Goal: Information Seeking & Learning: Learn about a topic

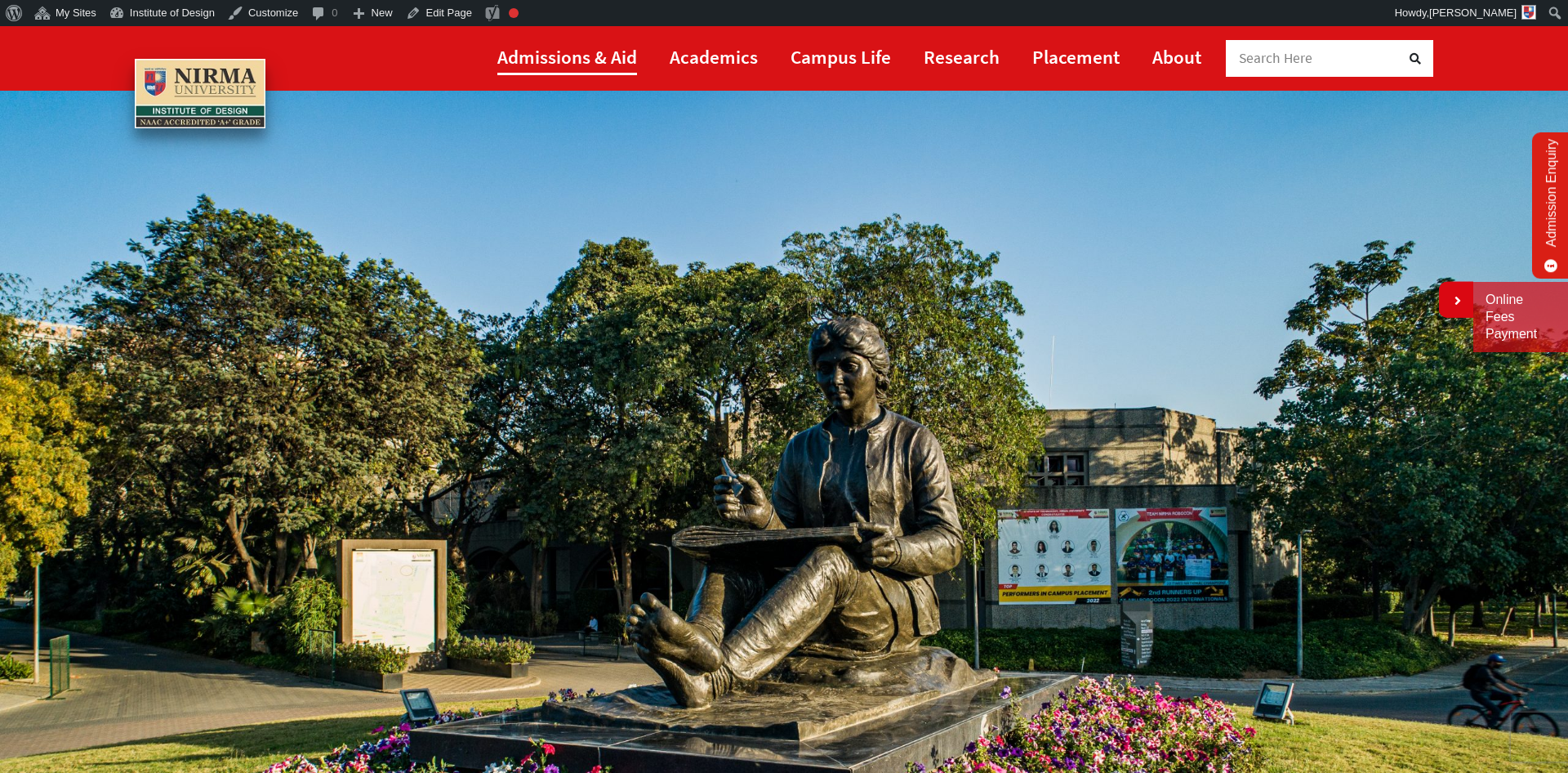
click at [601, 58] on link "Admissions & Aid" at bounding box center [567, 56] width 140 height 37
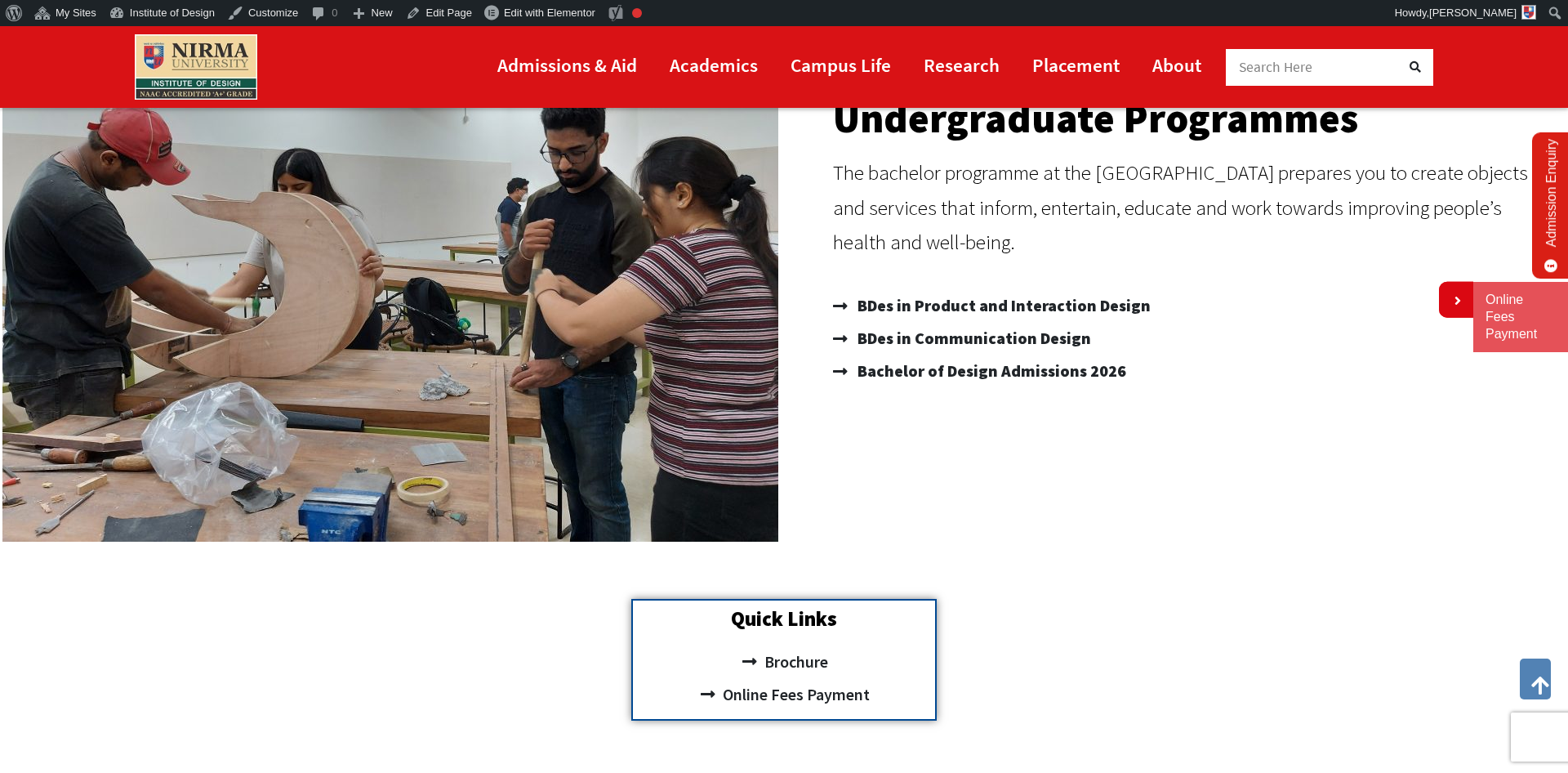
scroll to position [556, 0]
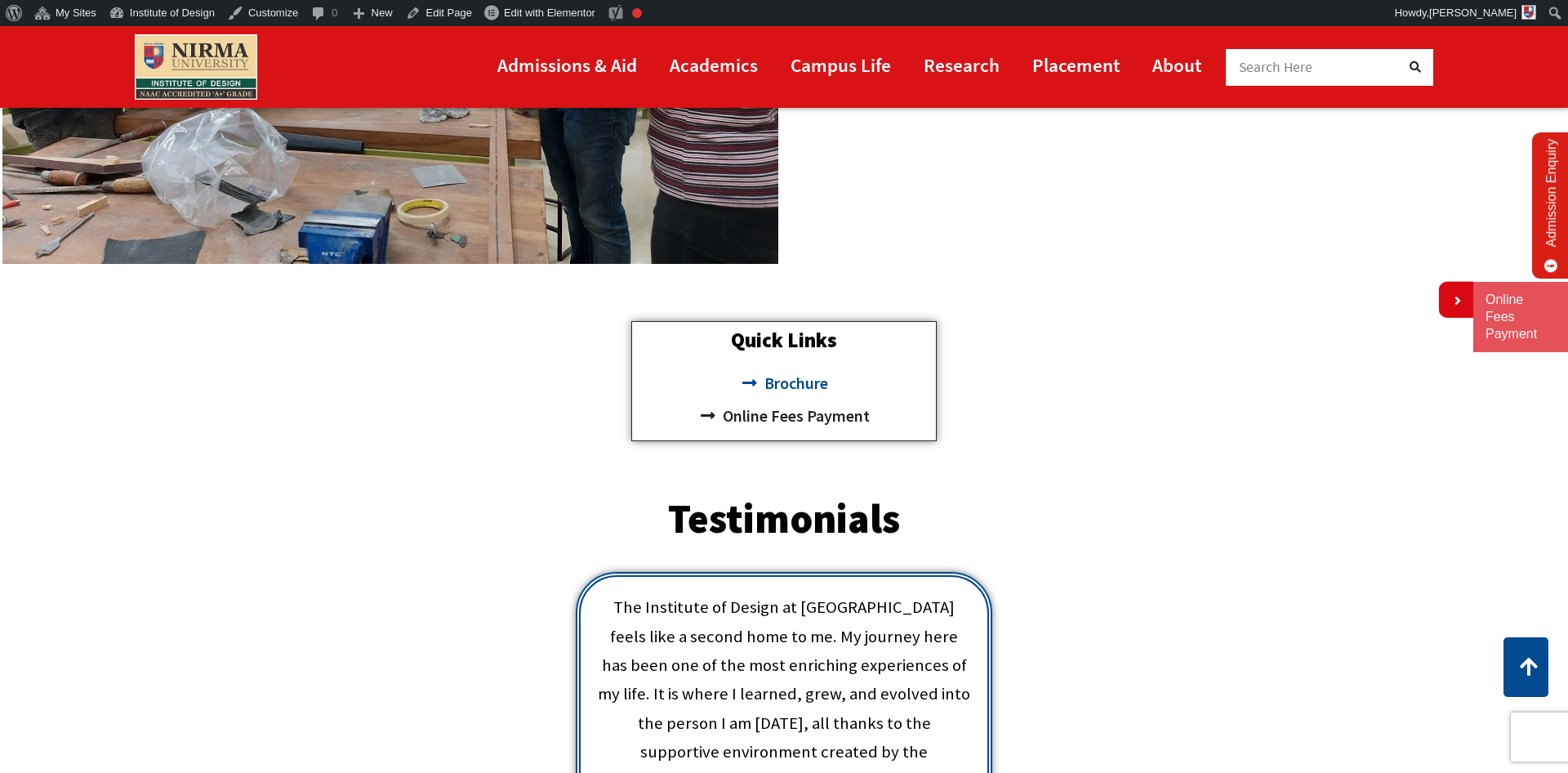
click at [791, 381] on span "Brochure" at bounding box center [794, 382] width 67 height 33
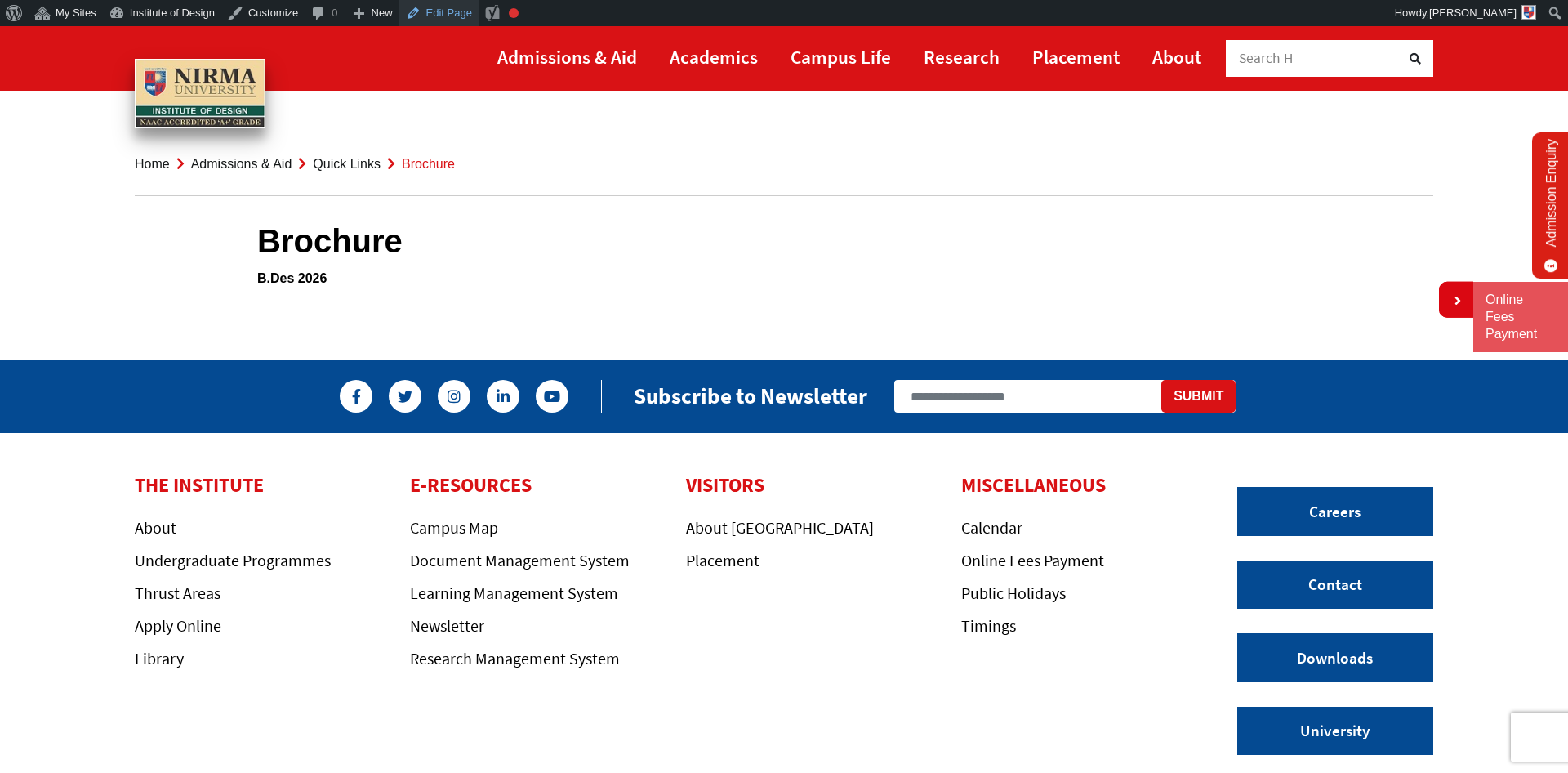
click at [442, 12] on link "Edit Page" at bounding box center [438, 13] width 80 height 26
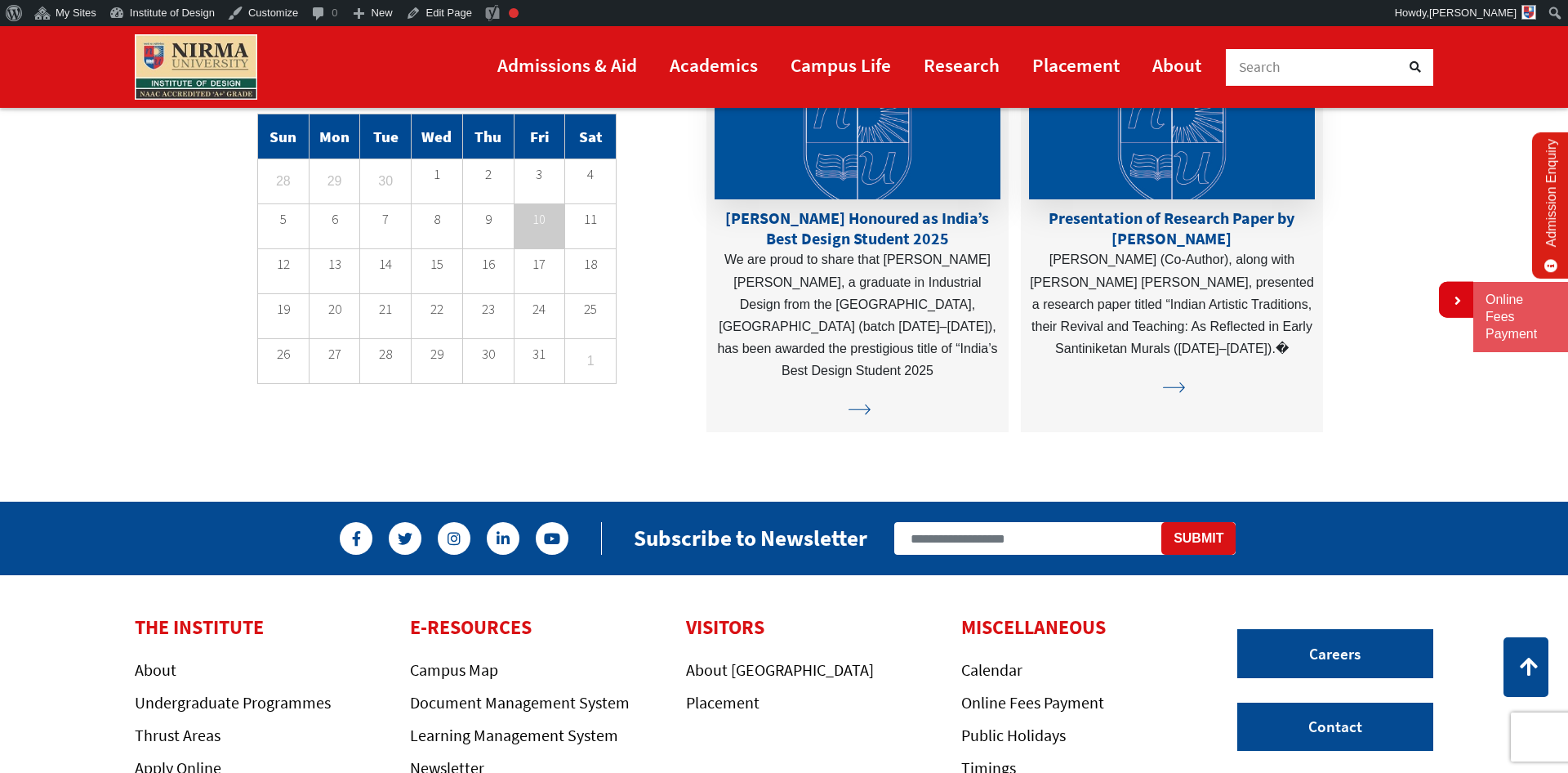
scroll to position [4699, 0]
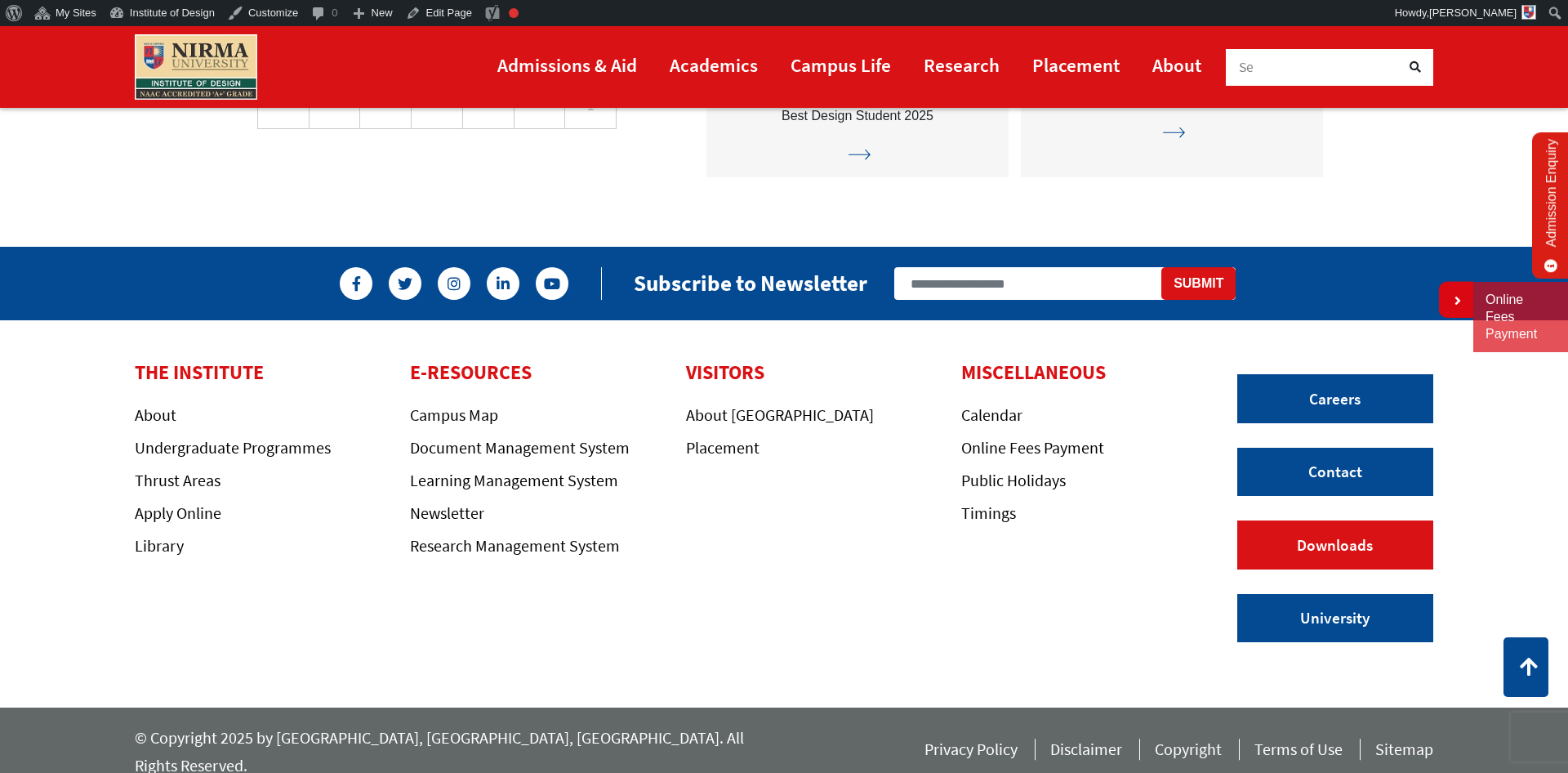
click at [1347, 539] on link "Downloads" at bounding box center [1335, 544] width 196 height 49
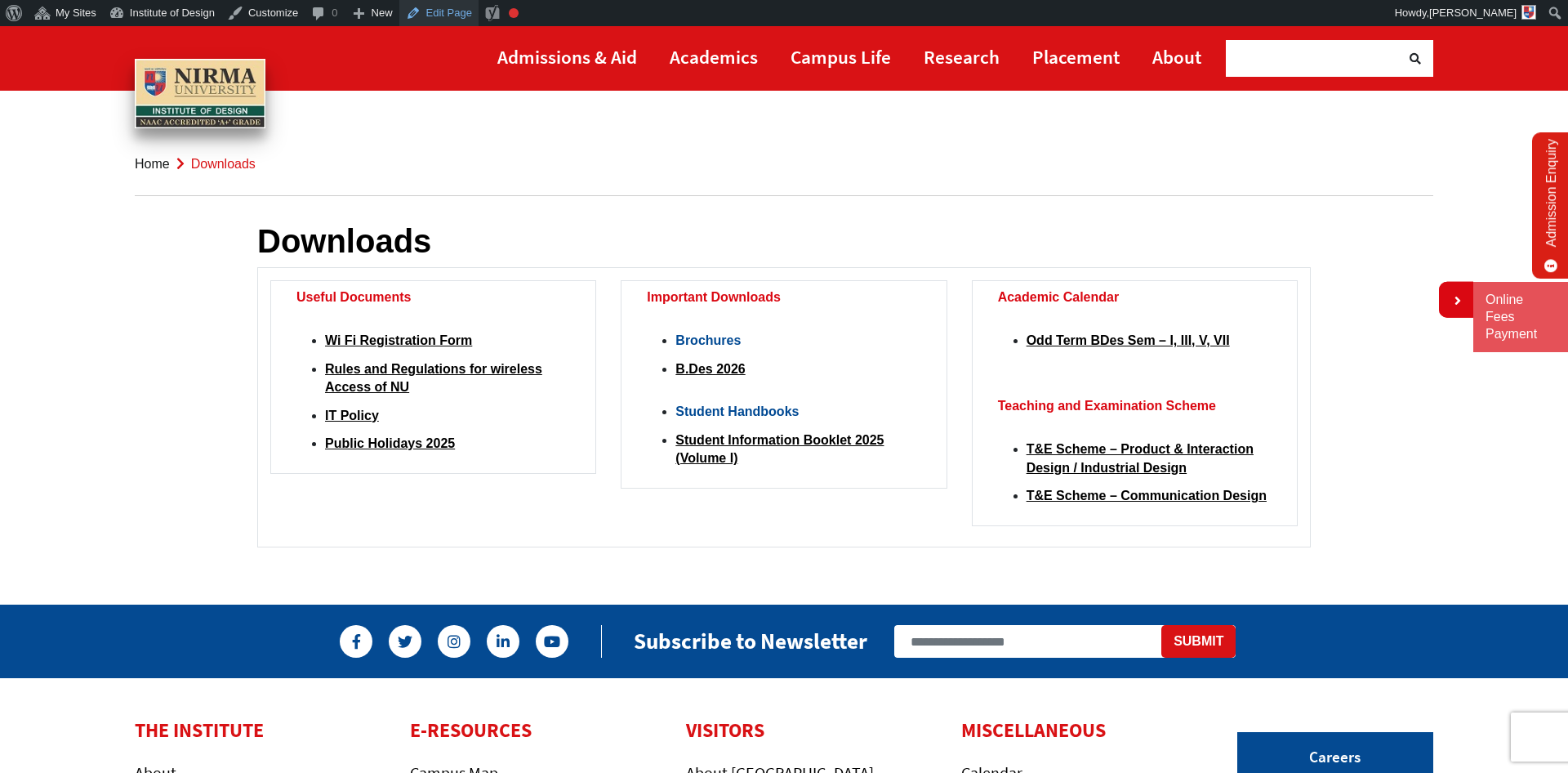
click at [424, 15] on link "Edit Page" at bounding box center [438, 13] width 80 height 26
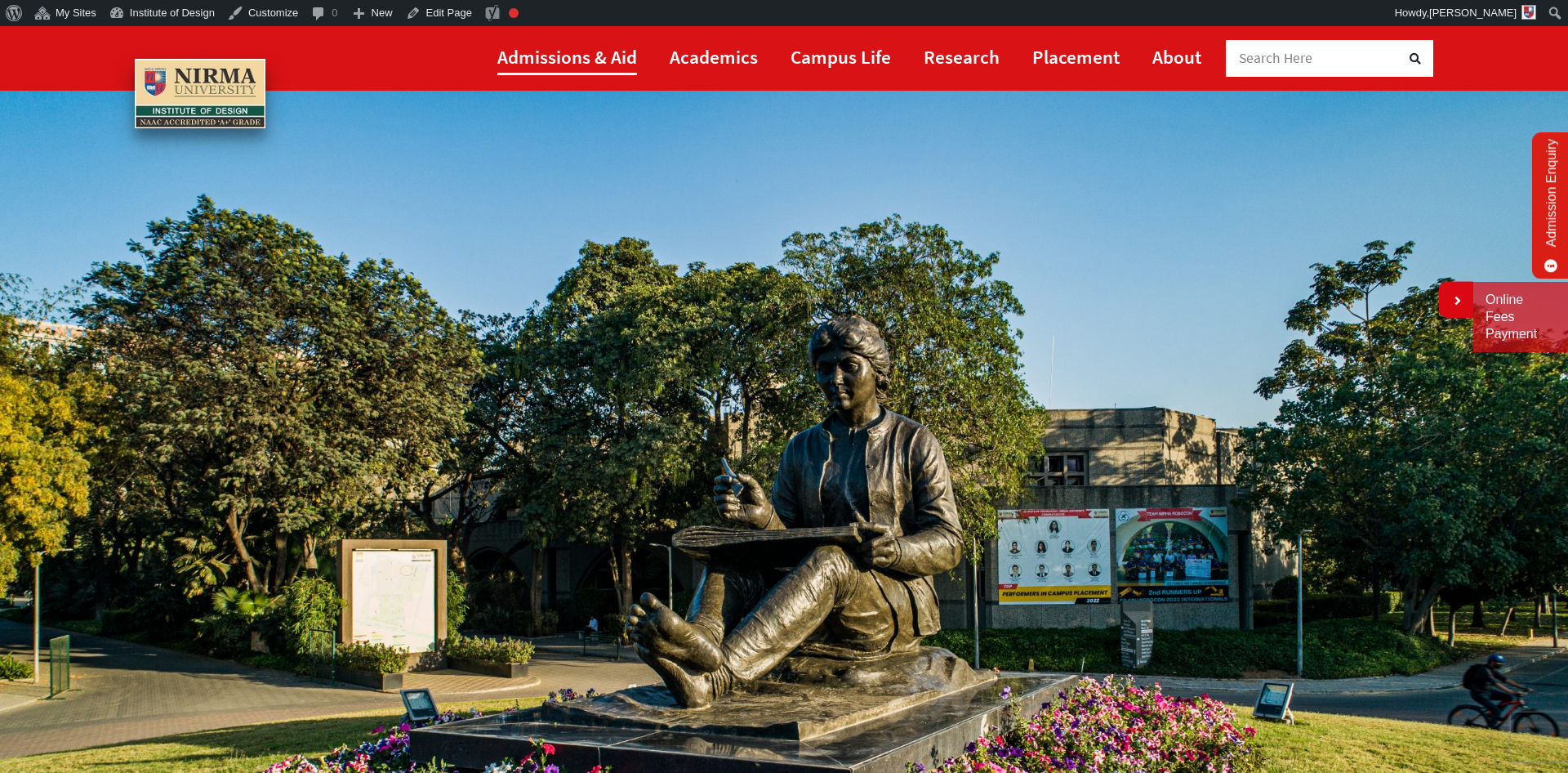
click at [579, 54] on link "Admissions & Aid" at bounding box center [567, 56] width 140 height 37
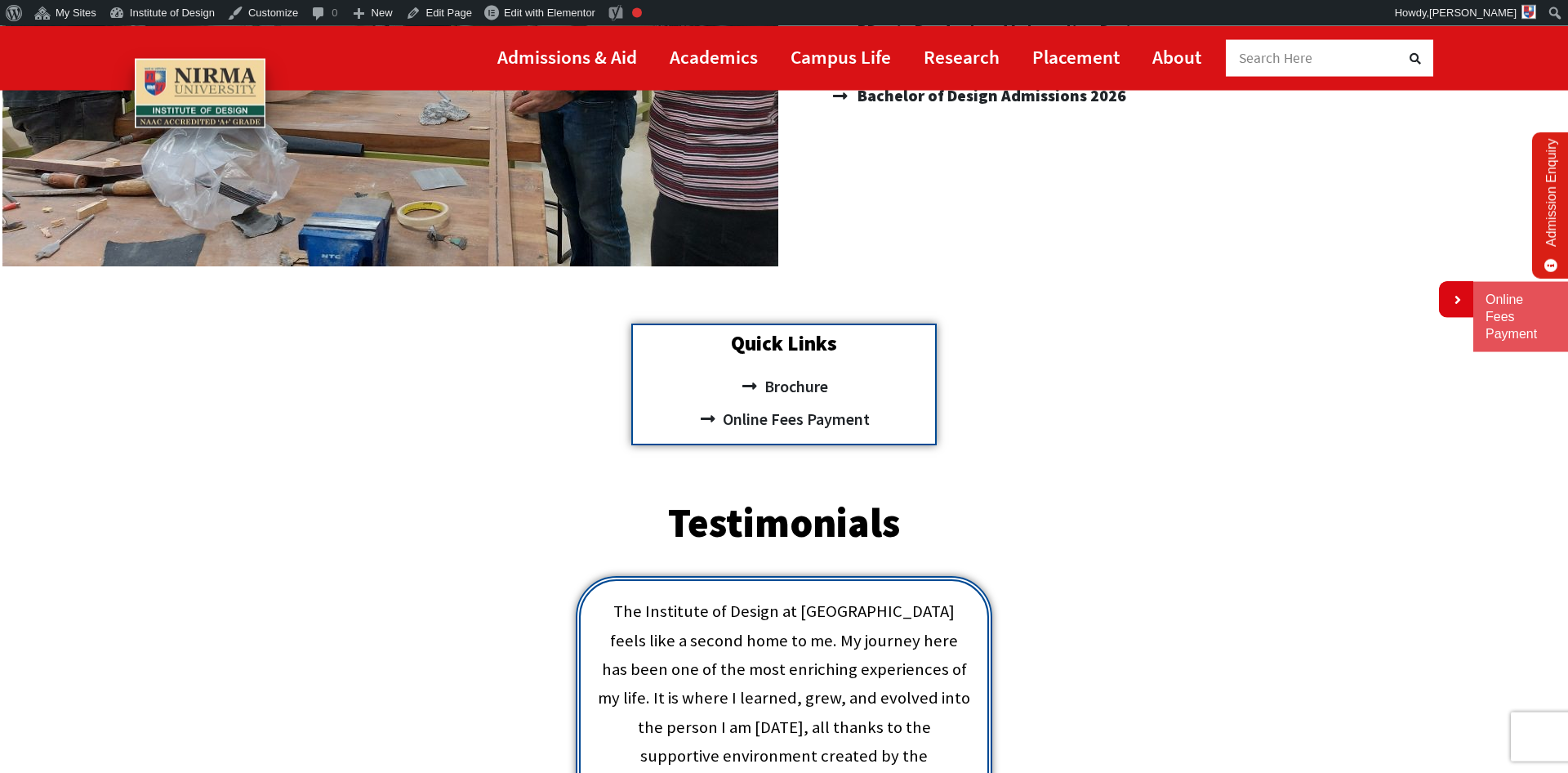
scroll to position [556, 0]
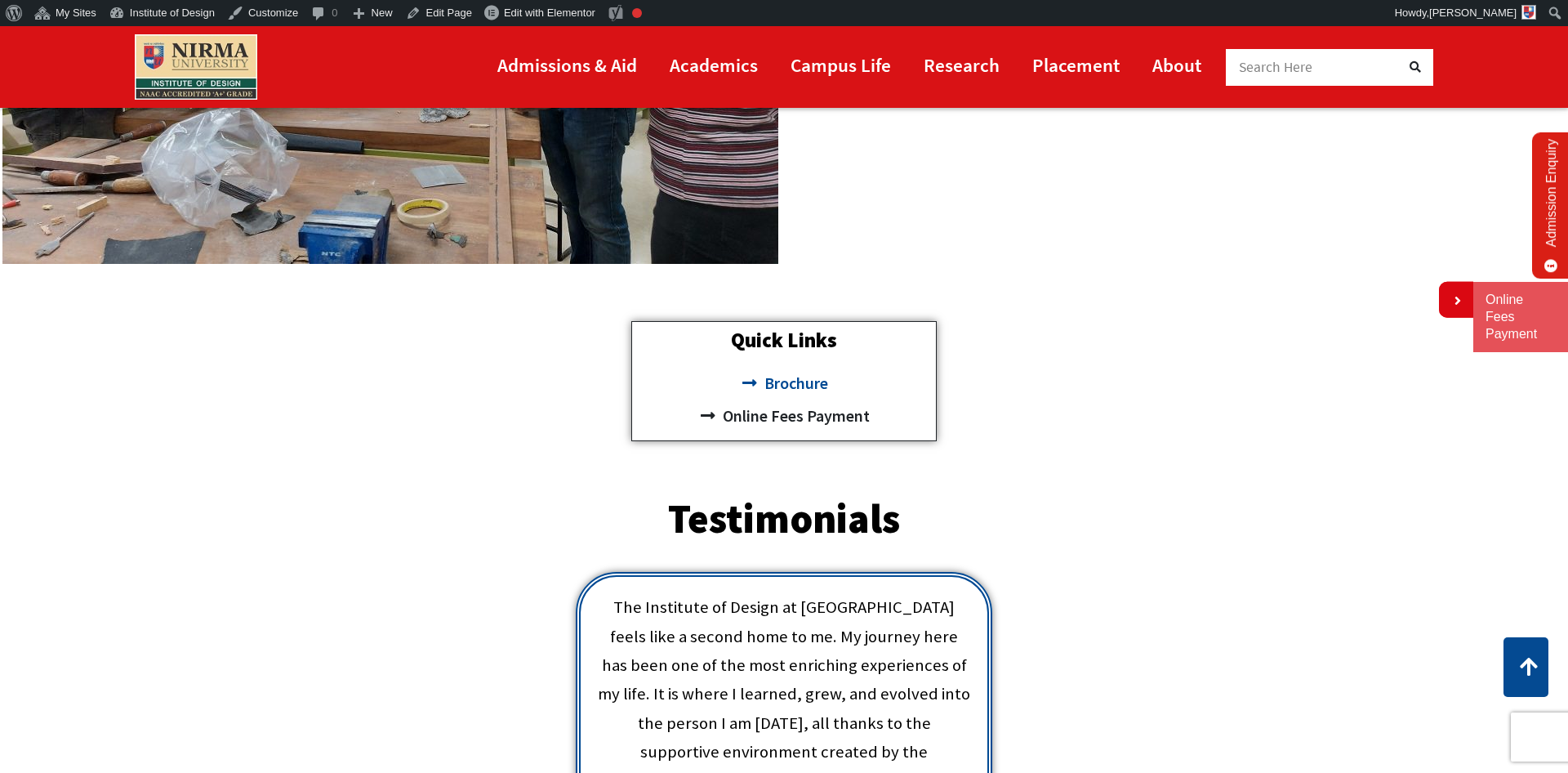
click at [789, 379] on span "Brochure" at bounding box center [794, 382] width 67 height 33
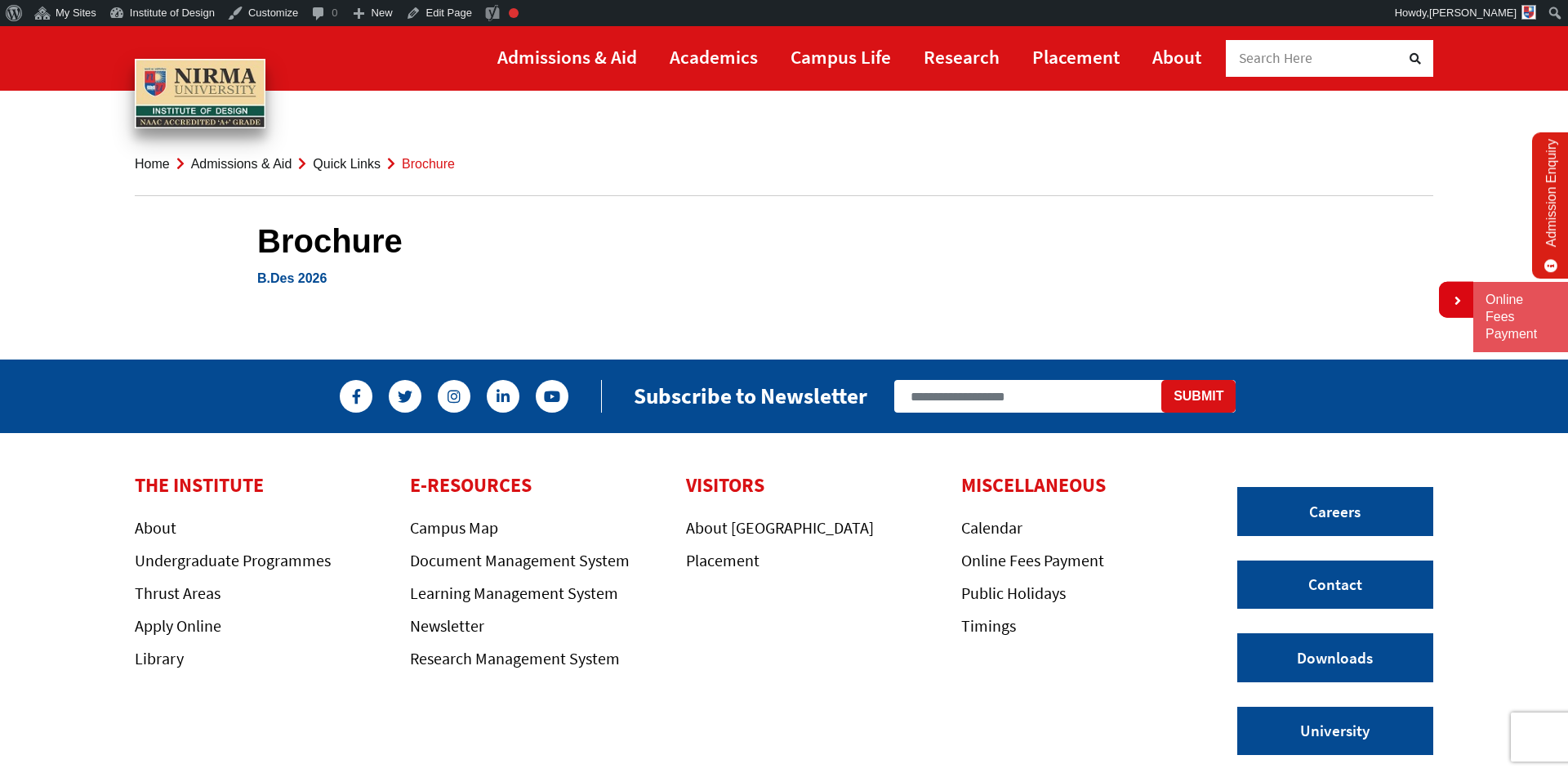
click at [307, 278] on link "B.Des 2026" at bounding box center [292, 277] width 69 height 14
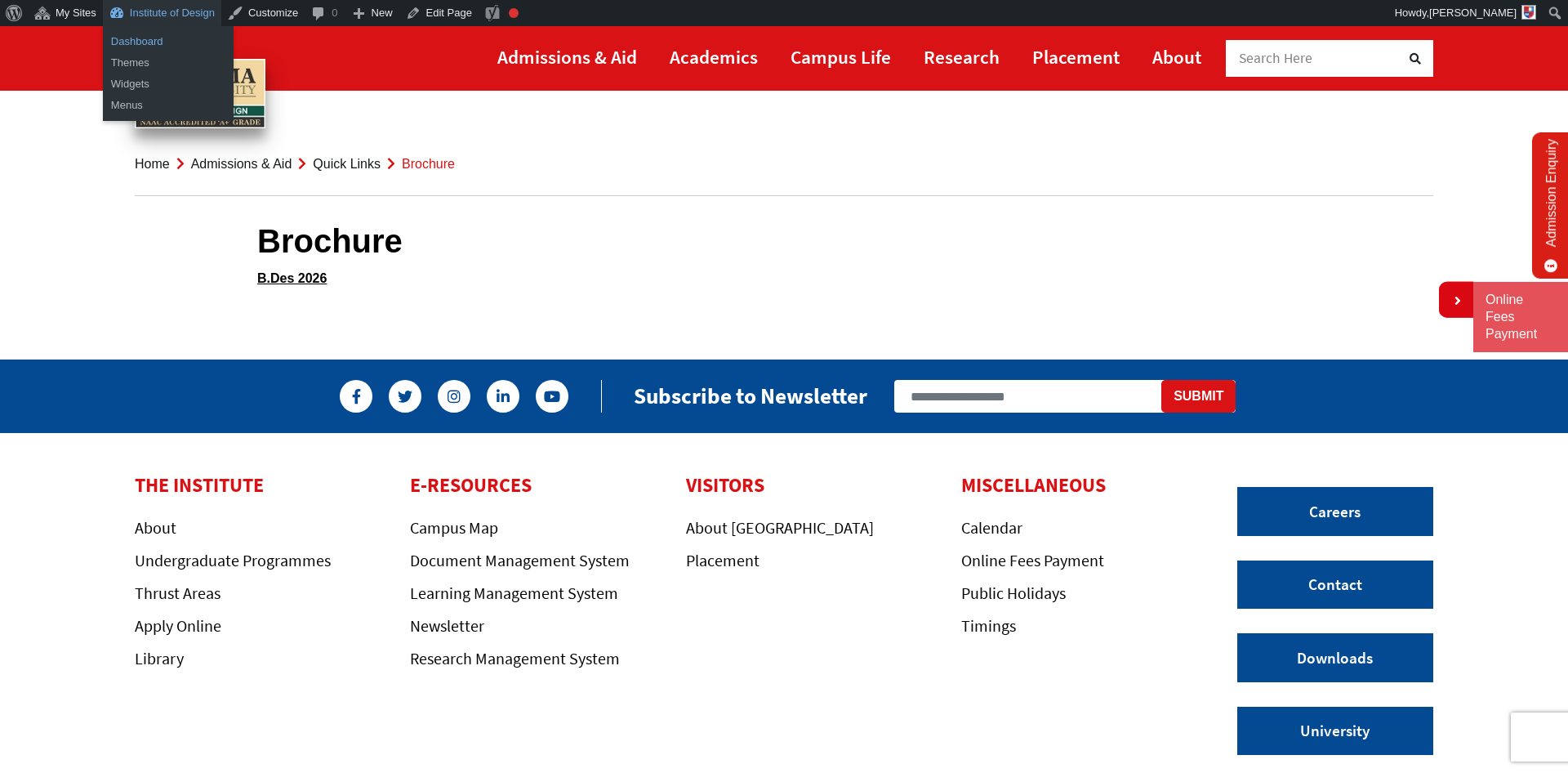
click at [130, 43] on link "Dashboard" at bounding box center [169, 41] width 131 height 22
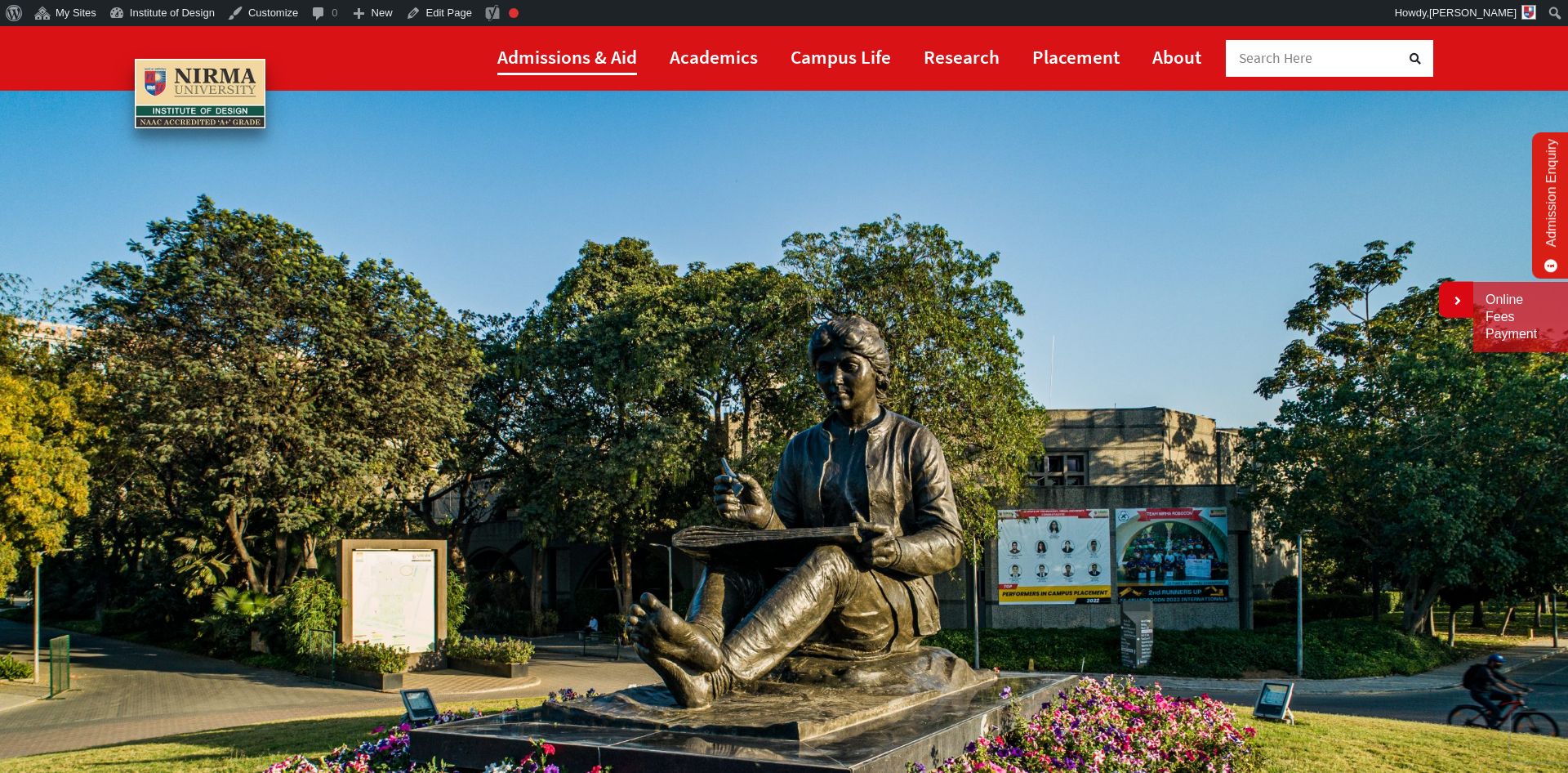
click at [571, 58] on link "Admissions & Aid" at bounding box center [567, 56] width 140 height 37
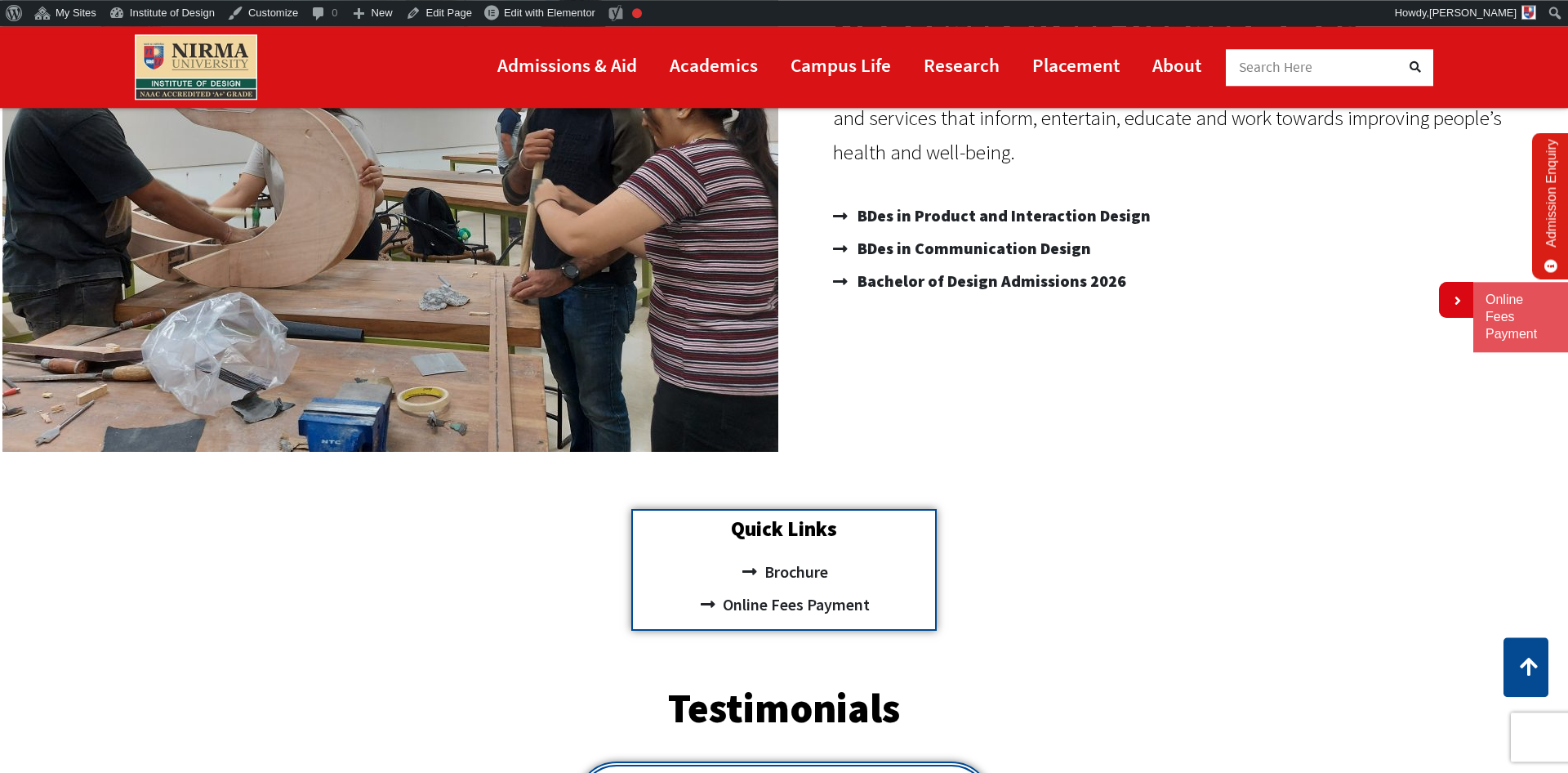
scroll to position [417, 0]
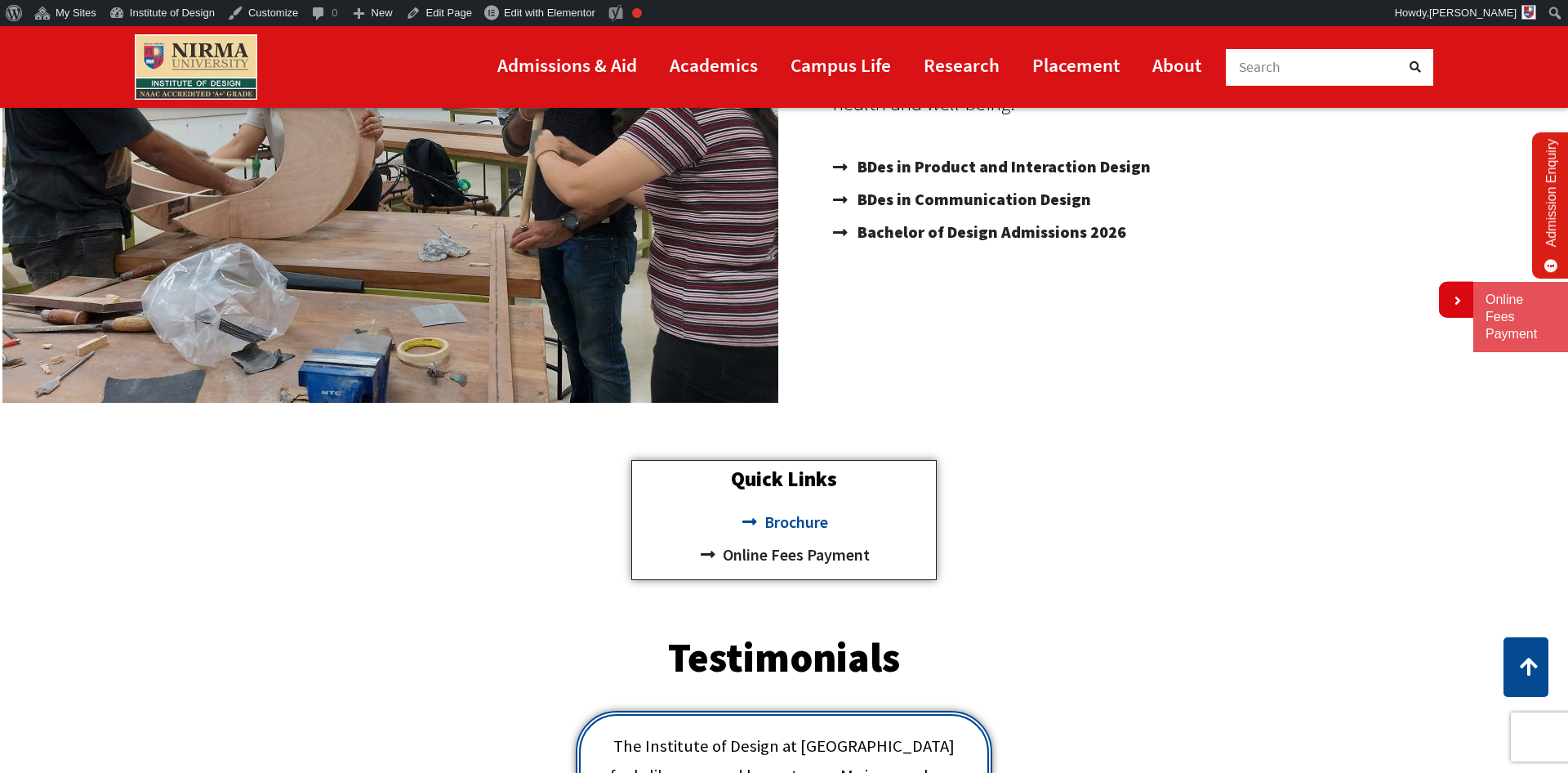
click at [776, 521] on span "Brochure" at bounding box center [794, 522] width 67 height 33
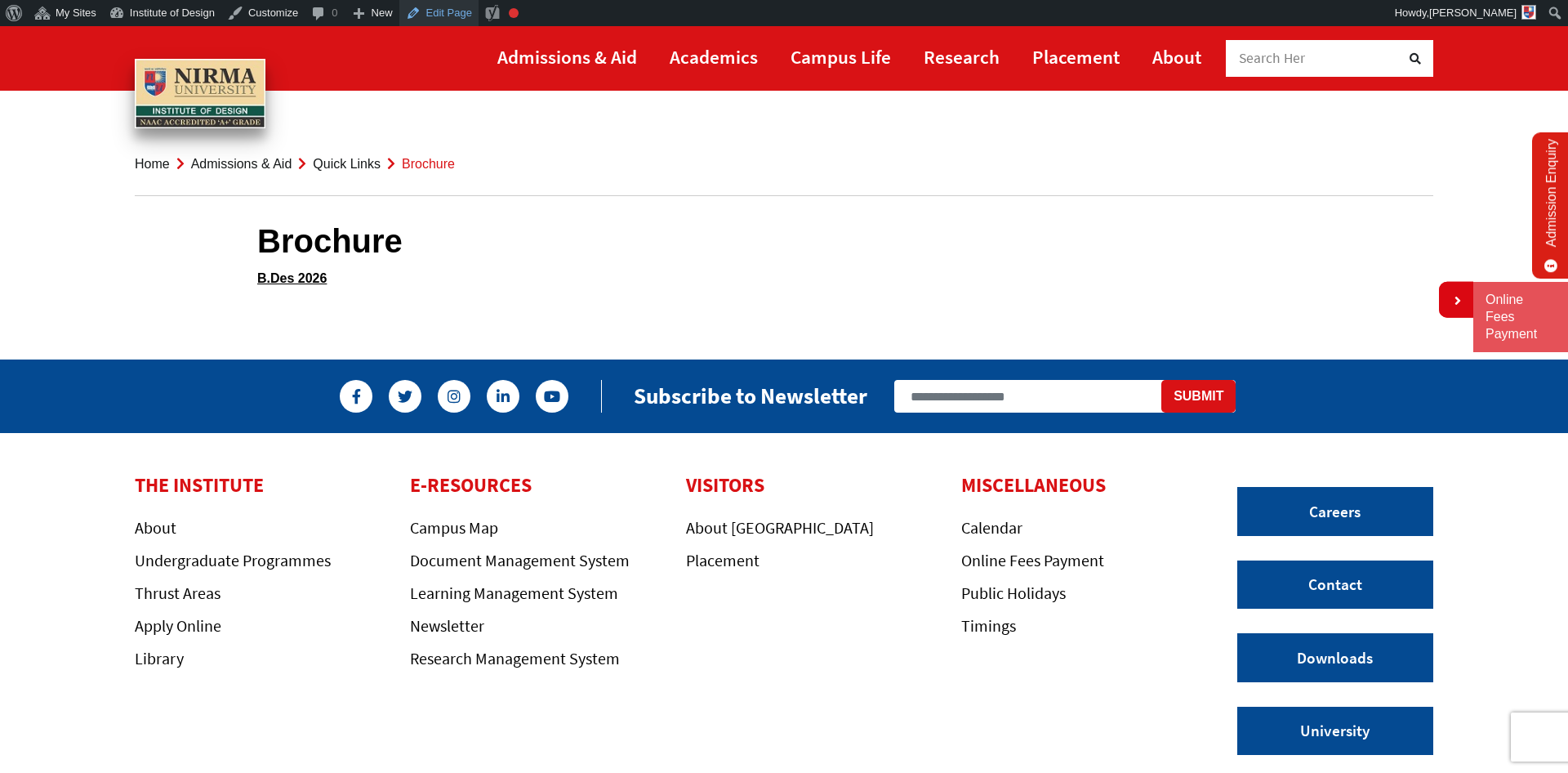
click at [440, 7] on link "Edit Page" at bounding box center [438, 13] width 80 height 26
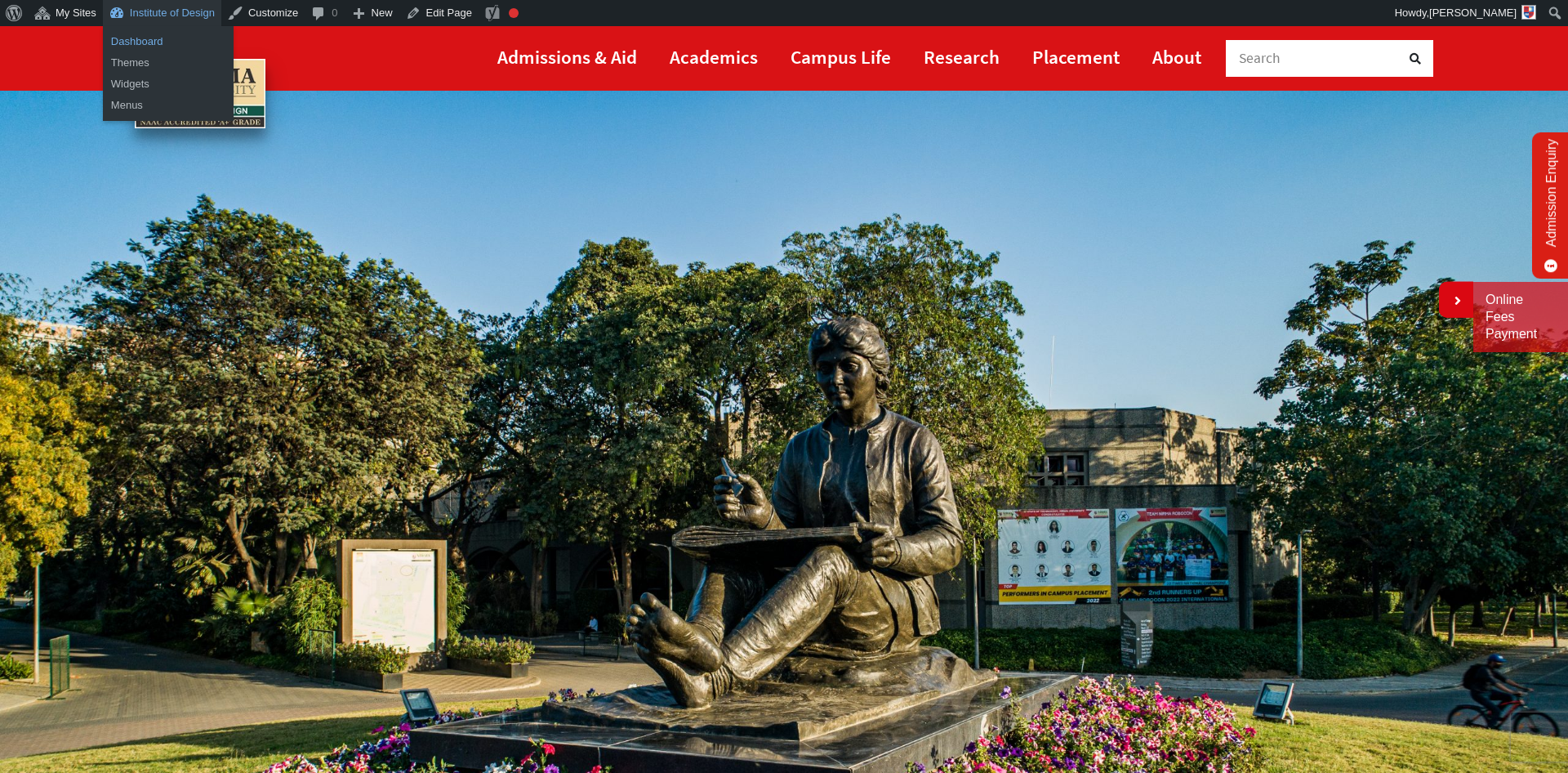
click at [143, 38] on link "Dashboard" at bounding box center [169, 41] width 131 height 22
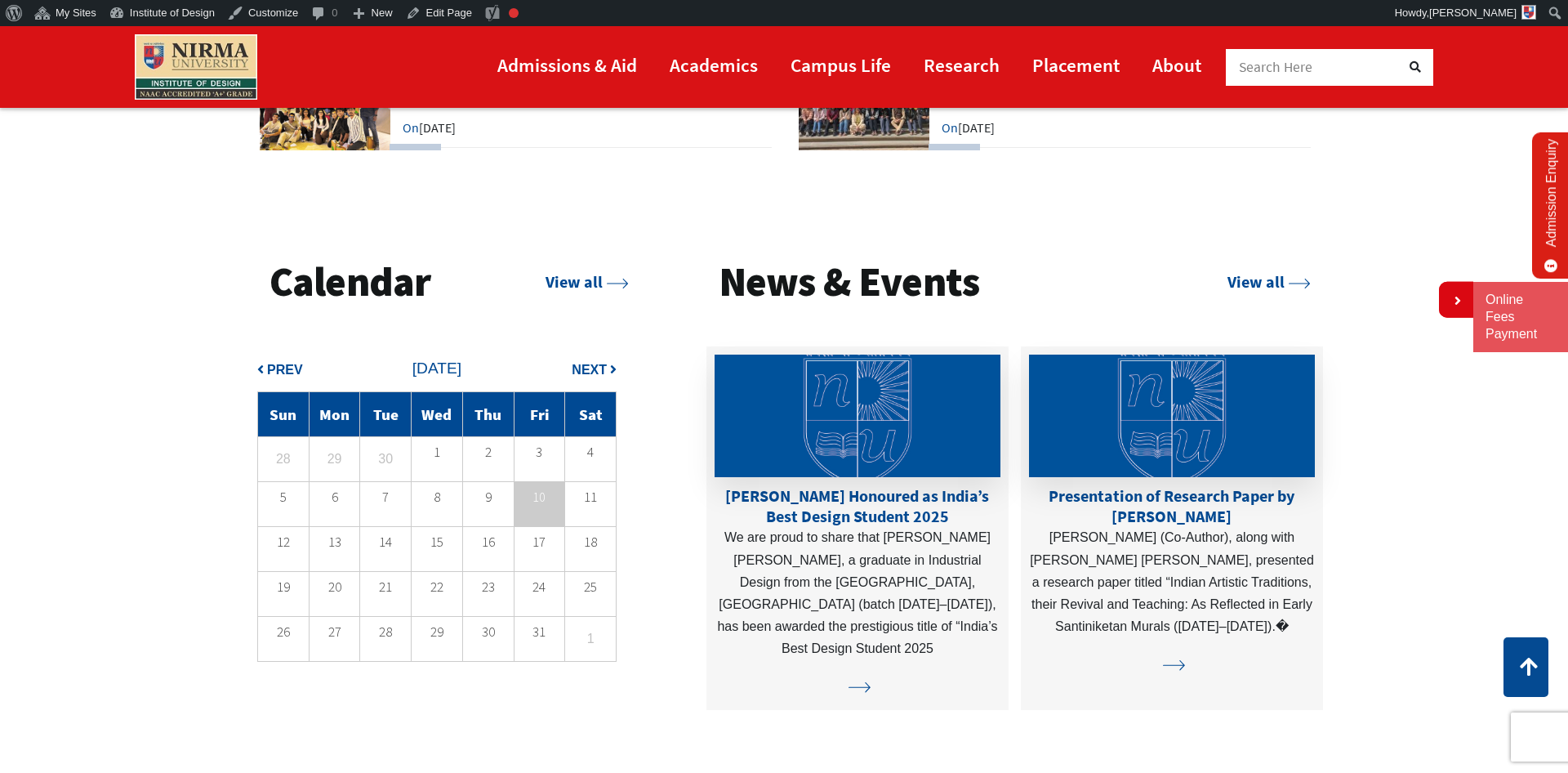
scroll to position [4699, 0]
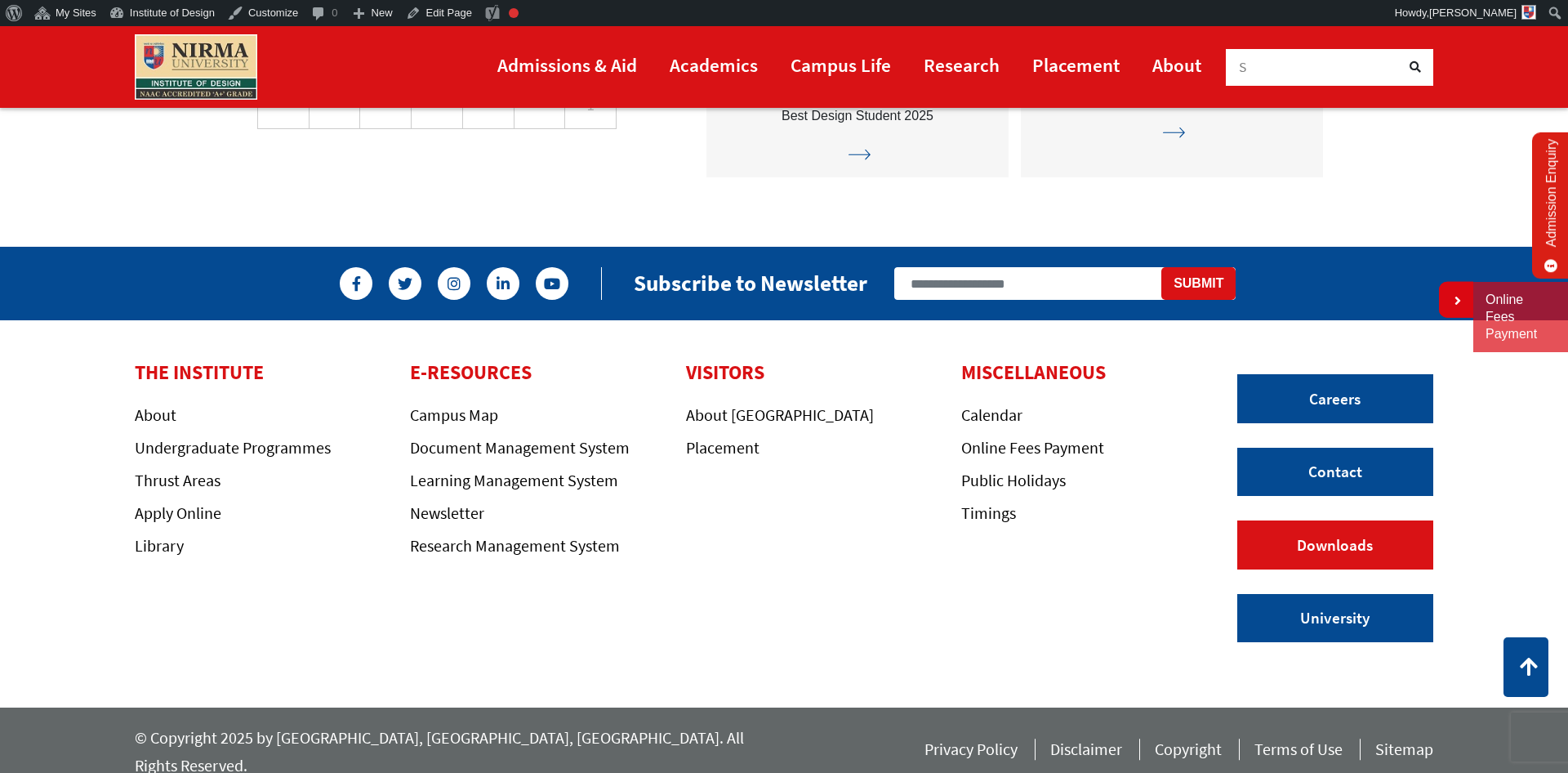
click at [1342, 545] on link "Downloads" at bounding box center [1335, 544] width 196 height 49
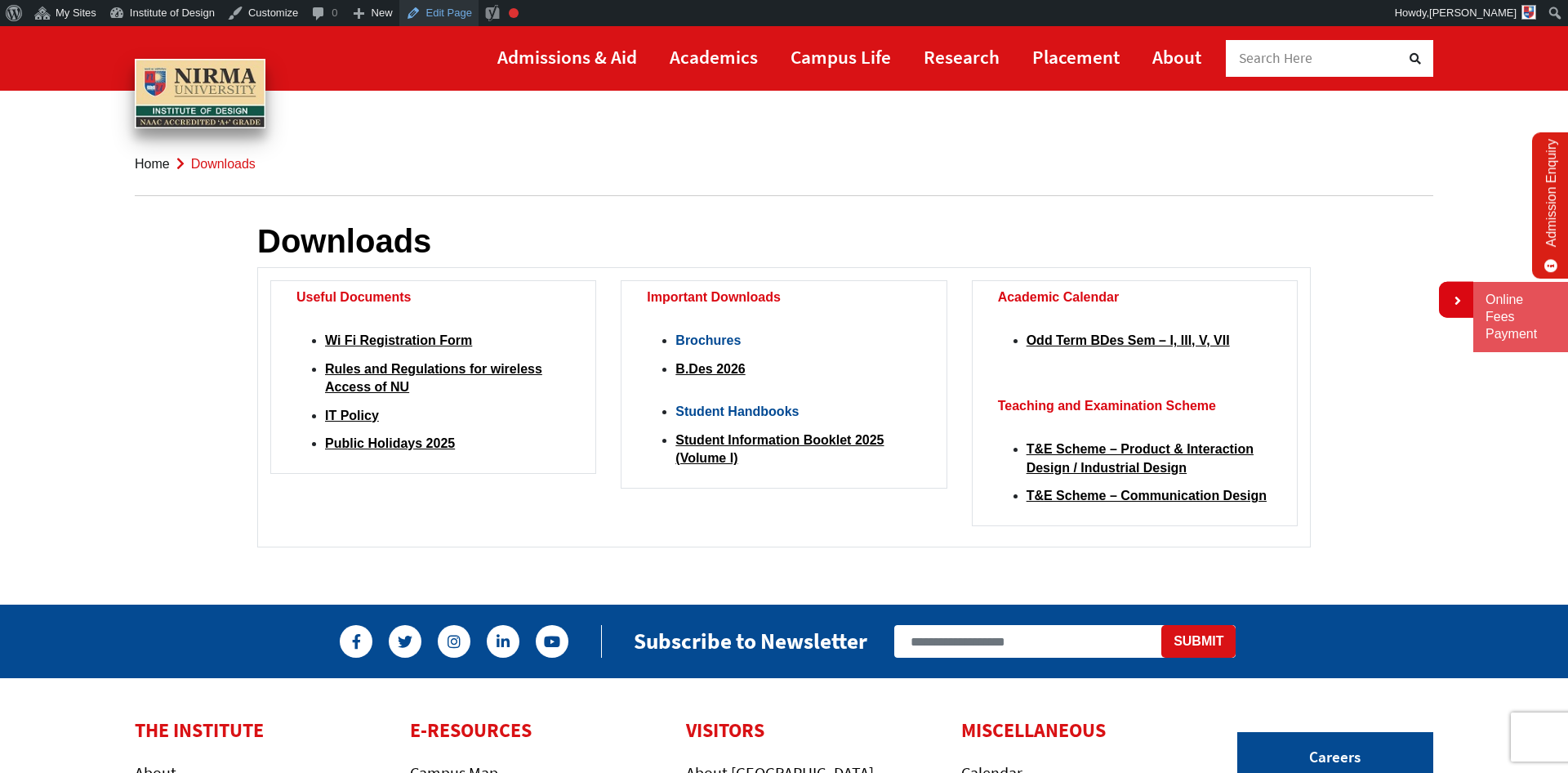
click at [433, 13] on link "Edit Page" at bounding box center [438, 13] width 80 height 26
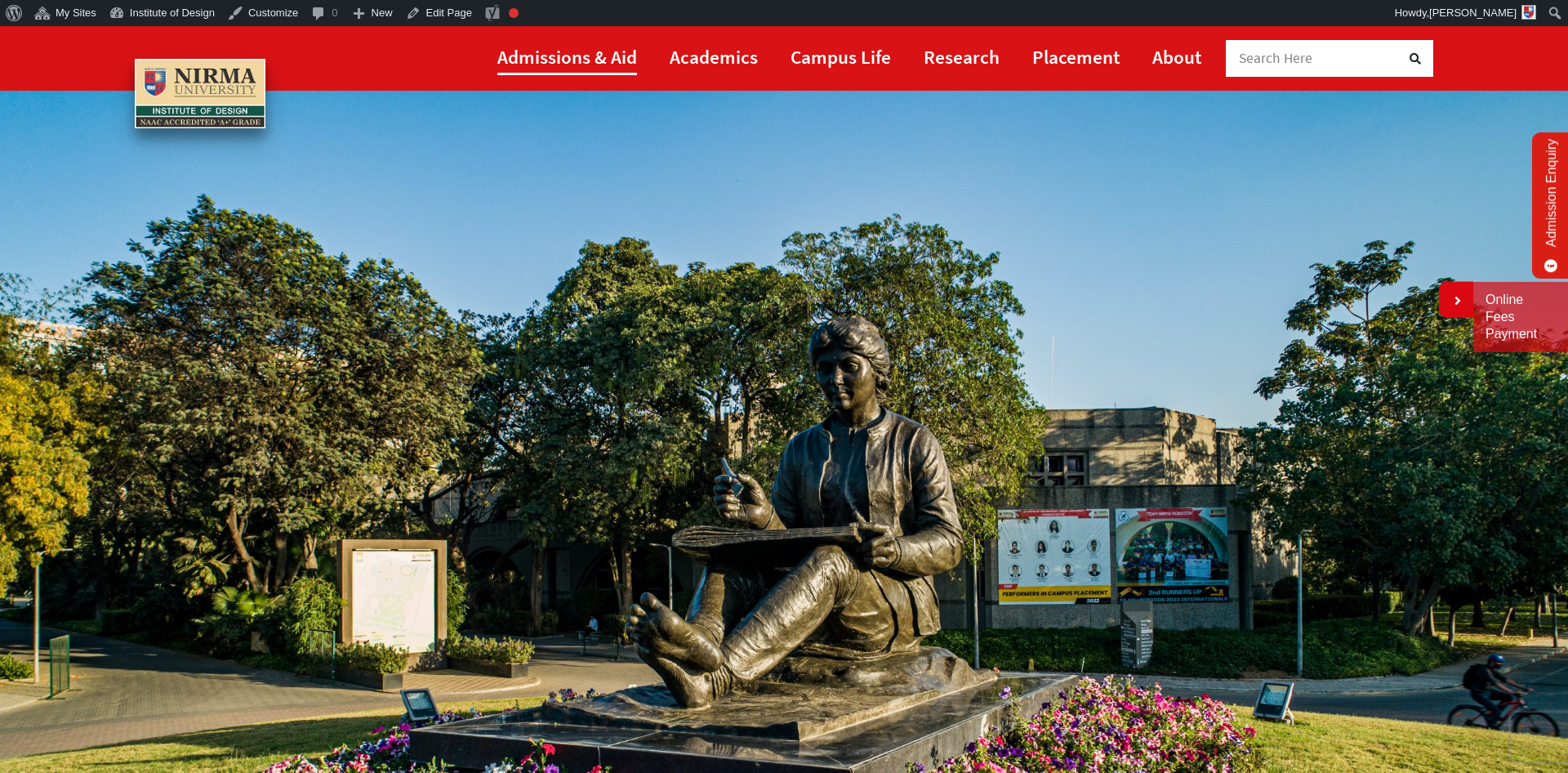
click at [595, 54] on link "Admissions & Aid" at bounding box center [567, 56] width 140 height 37
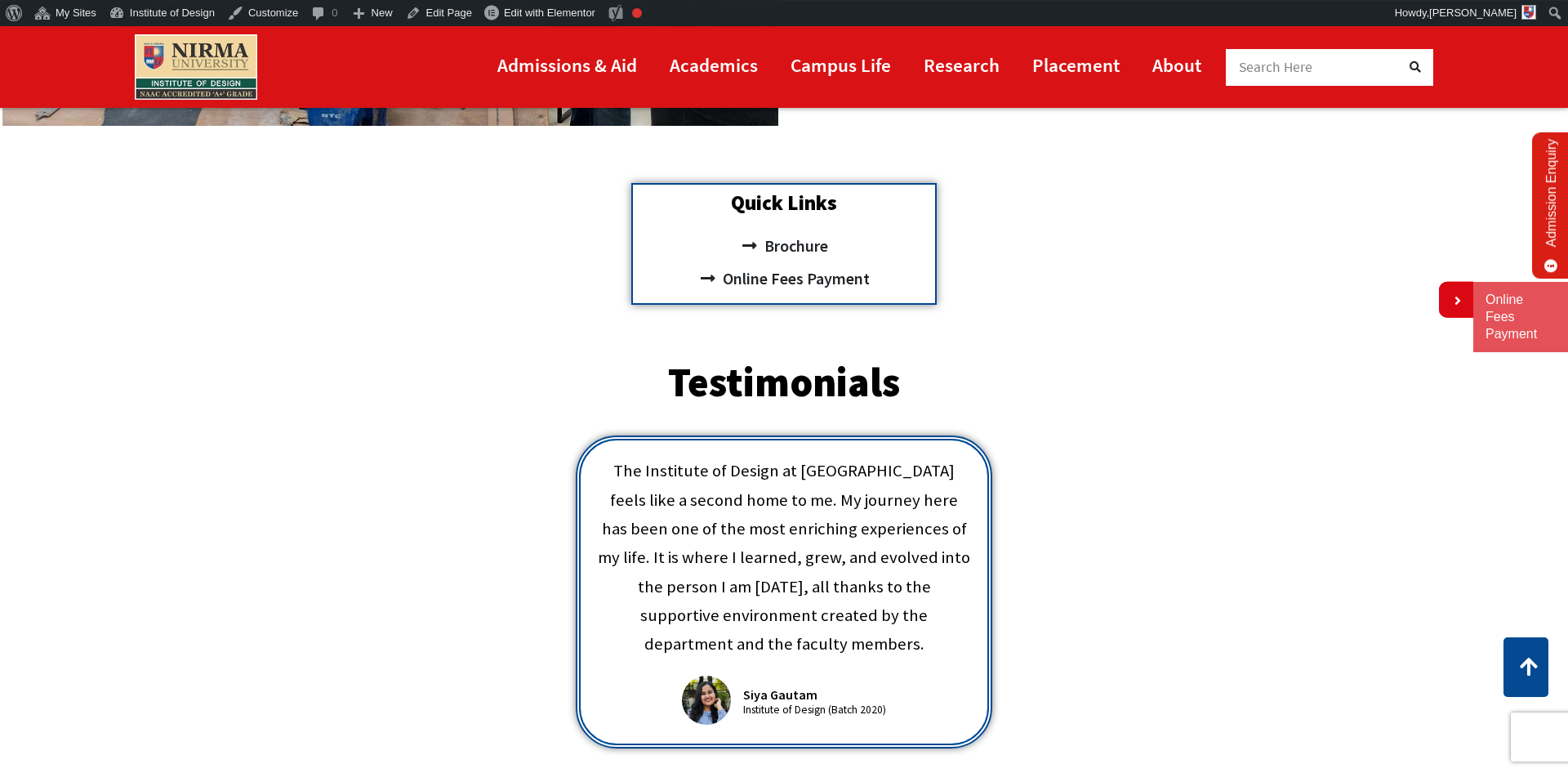
scroll to position [694, 0]
click at [436, 13] on link "Edit Page" at bounding box center [438, 13] width 80 height 26
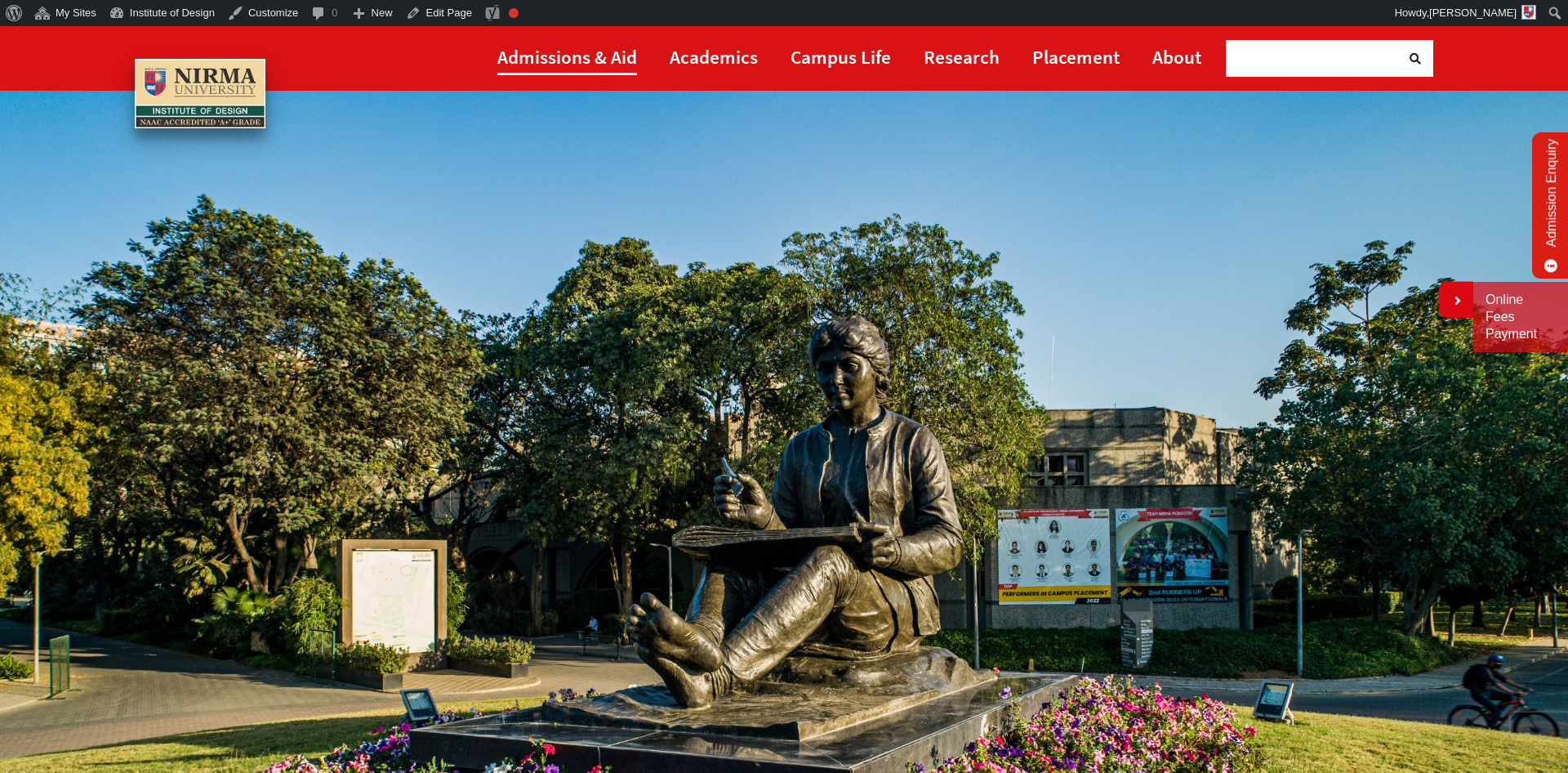
click at [568, 52] on link "Admissions & Aid" at bounding box center [567, 56] width 140 height 37
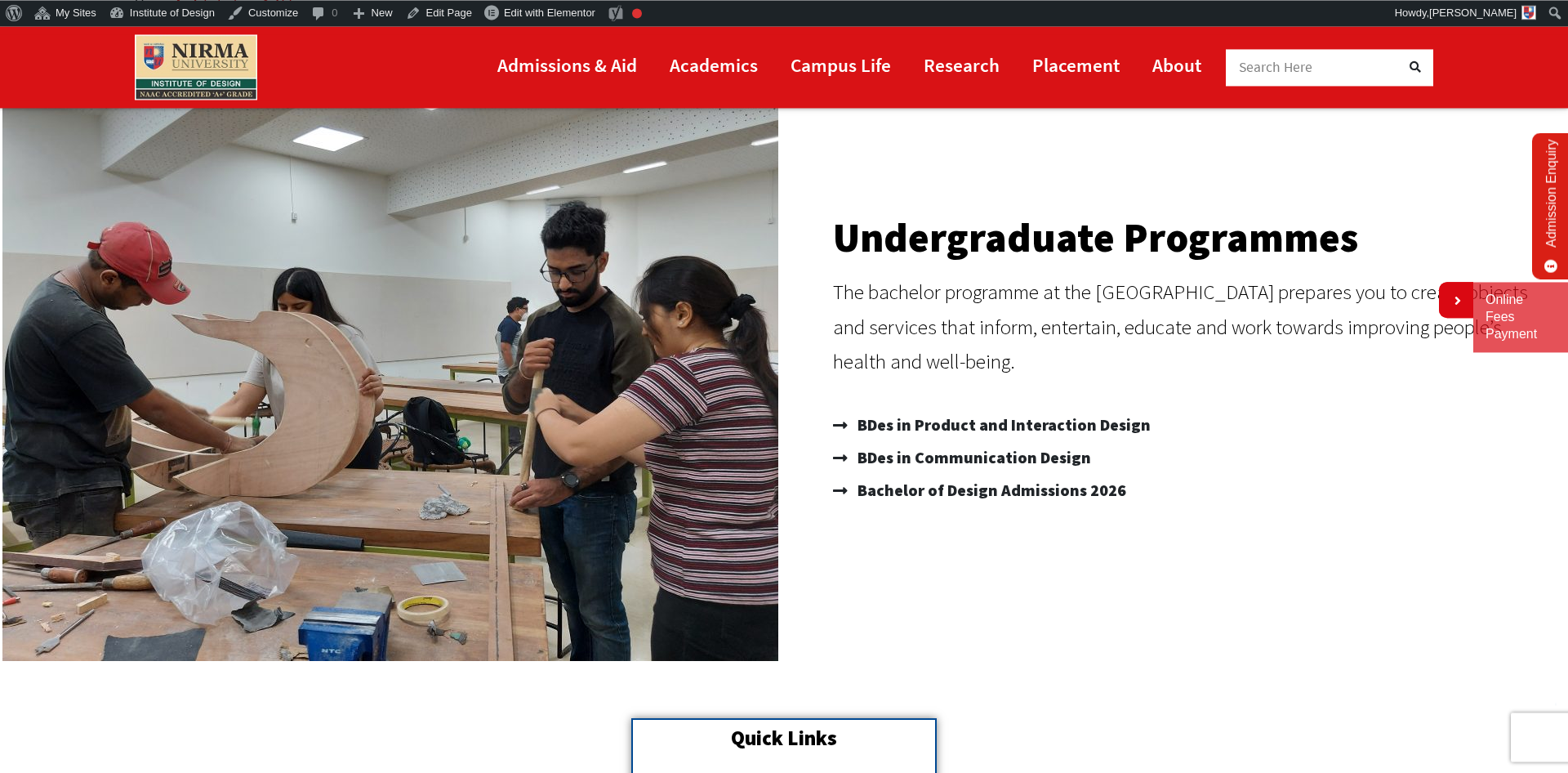
scroll to position [417, 0]
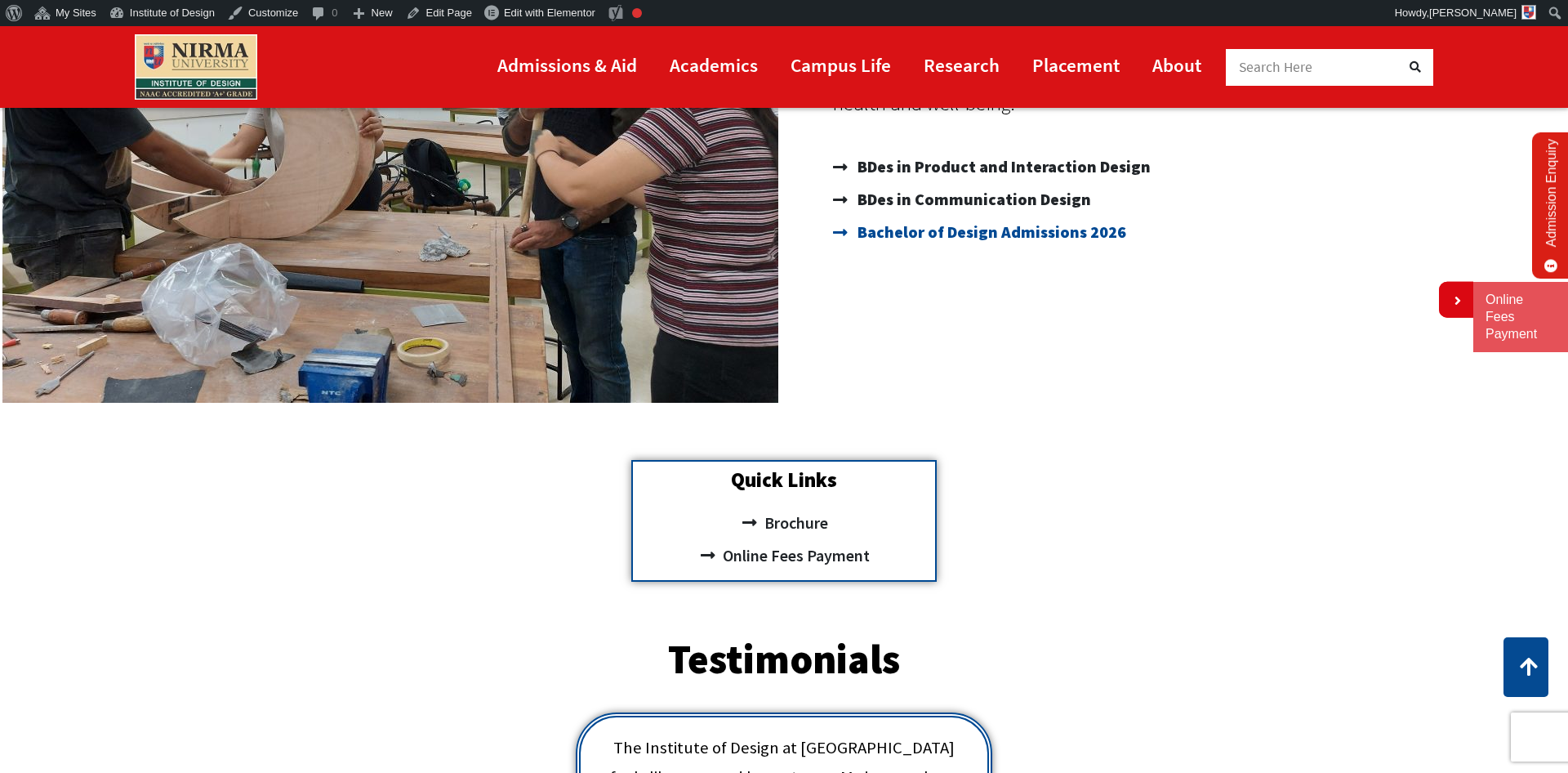
click at [959, 232] on span "Bachelor of Design Admissions 2026" at bounding box center [989, 231] width 273 height 33
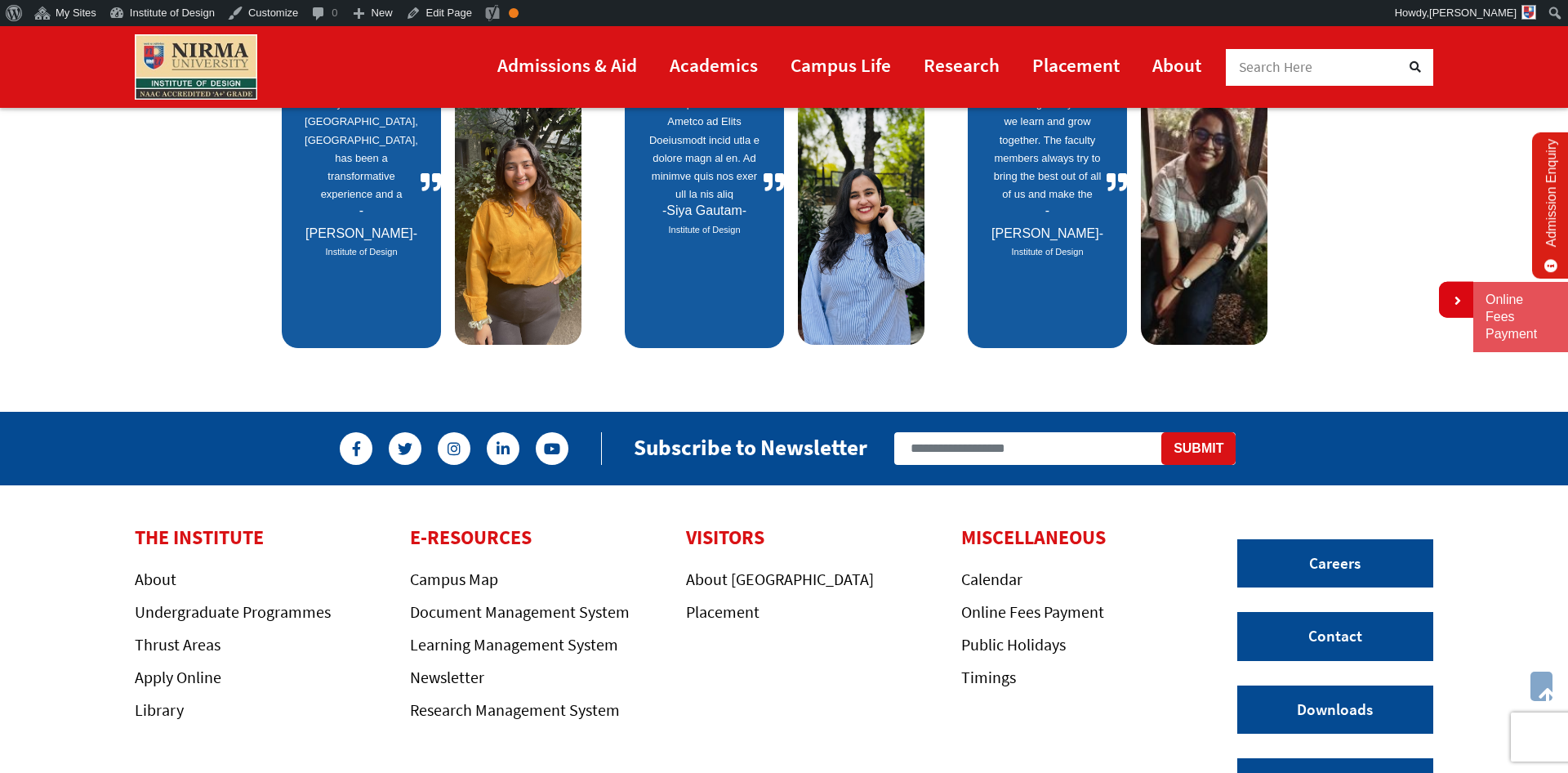
scroll to position [1273, 0]
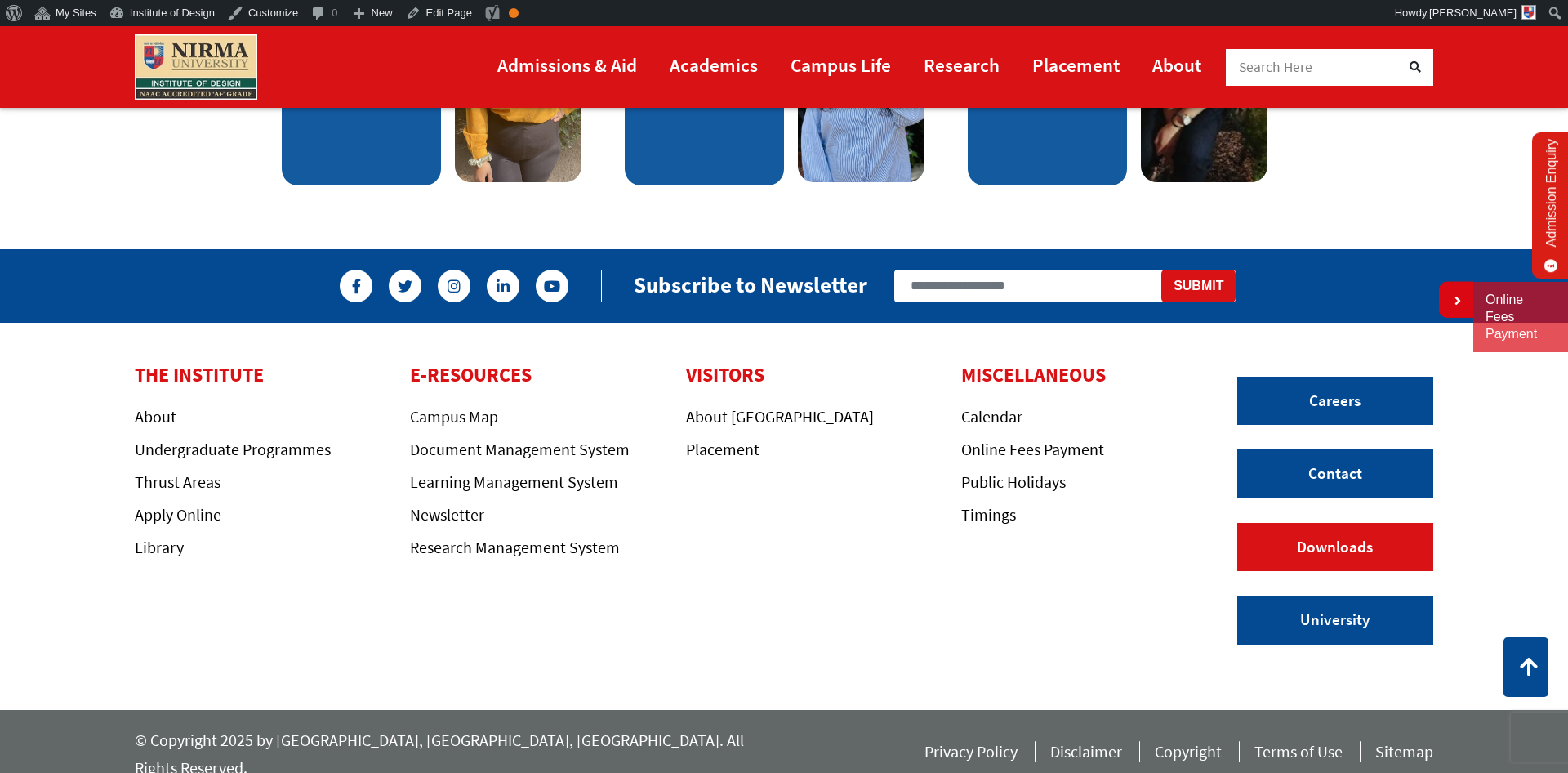
click at [1304, 542] on link "Downloads" at bounding box center [1335, 547] width 196 height 49
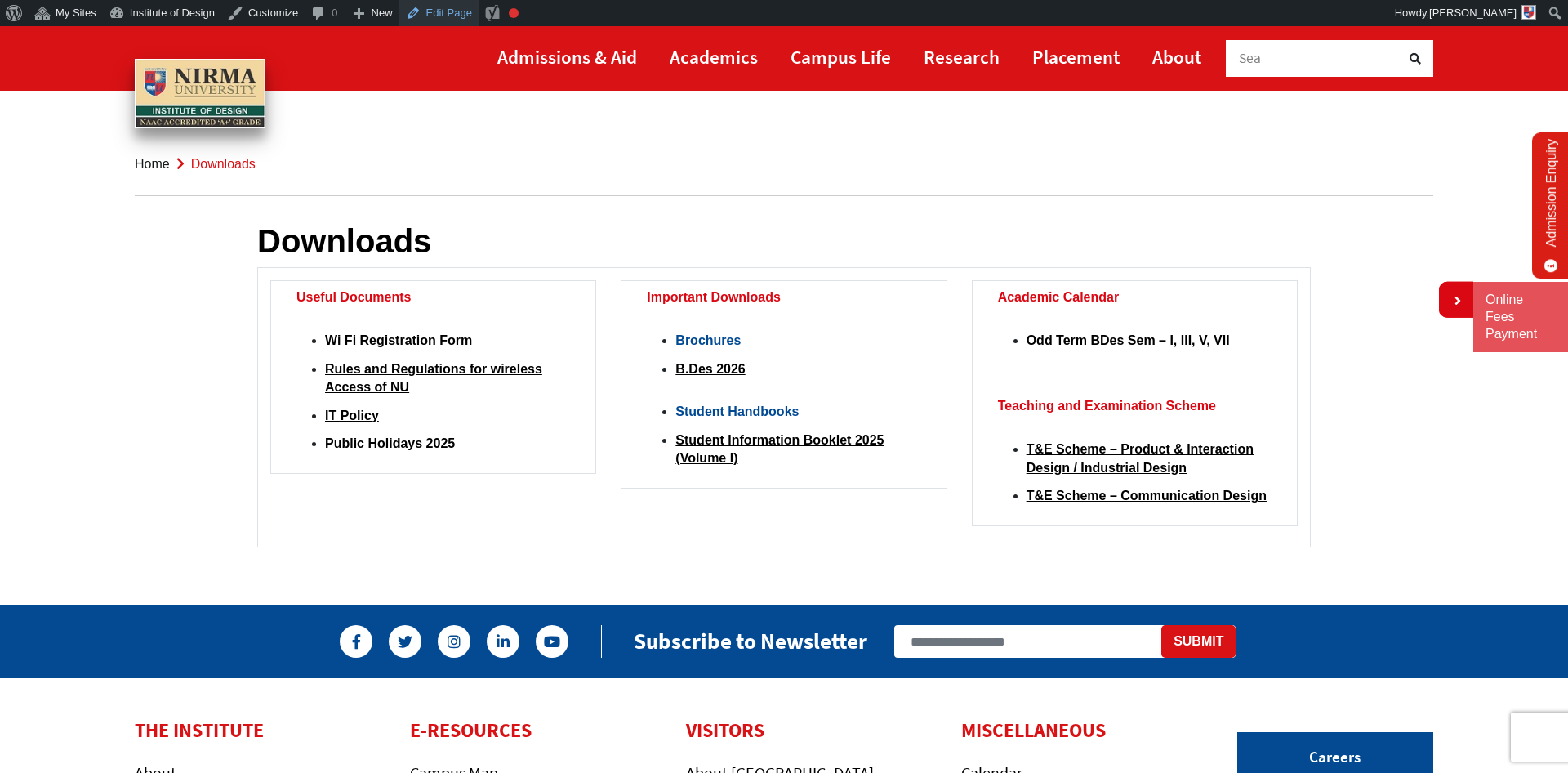
click at [432, 16] on link "Edit Page" at bounding box center [438, 13] width 80 height 26
